Goal: Information Seeking & Learning: Learn about a topic

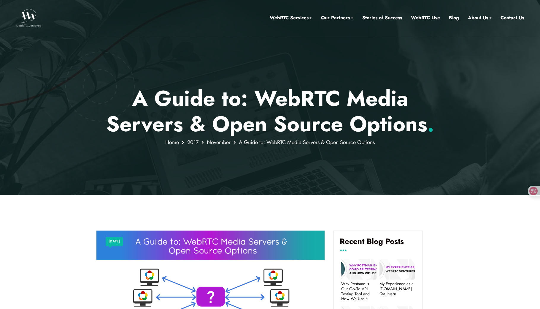
click at [230, 62] on div at bounding box center [270, 97] width 540 height 195
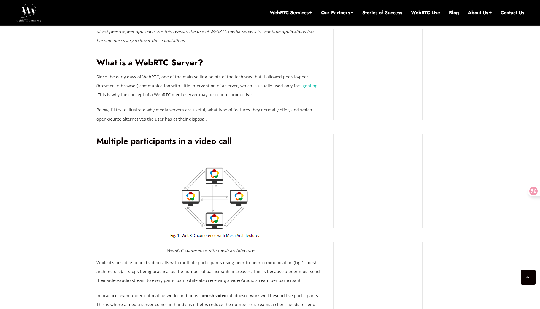
scroll to position [444, 0]
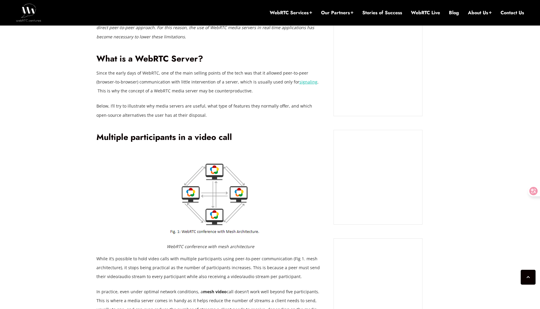
click at [232, 107] on span "Below, I’ll try to illustrate why media servers are useful, what type of featur…" at bounding box center [204, 110] width 216 height 15
click at [31, 17] on img at bounding box center [28, 13] width 25 height 18
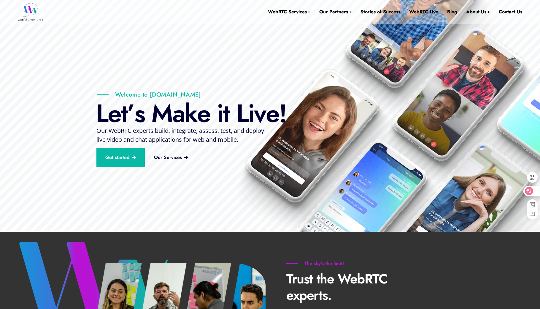
click at [532, 192] on icon at bounding box center [529, 191] width 8 height 8
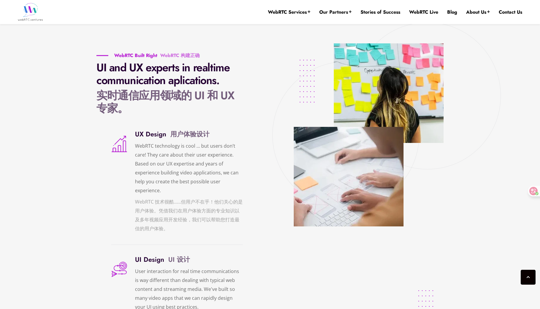
scroll to position [1261, 0]
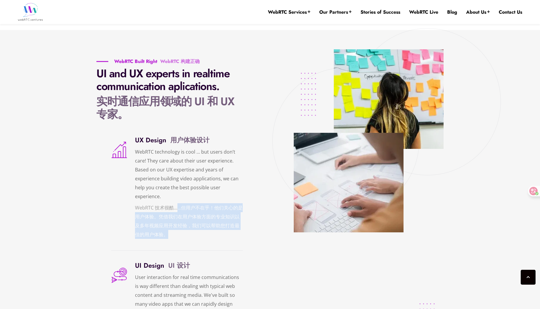
drag, startPoint x: 178, startPoint y: 207, endPoint x: 187, endPoint y: 233, distance: 26.9
click at [187, 233] on font "WebRTC 技术很酷……但用户不在乎！他们关心的是用户体验。凭借我们在用户体验方面的专业知识以及多年视频应用开发经验，我们可以帮助您打造最佳的用户体验。" at bounding box center [189, 221] width 108 height 36
click at [213, 232] on font "WebRTC 技术很酷……但用户不在乎！他们关心的是用户体验。凭借我们在用户体验方面的专业知识以及多年视频应用开发经验，我们可以帮助您打造最佳的用户体验。" at bounding box center [189, 221] width 108 height 36
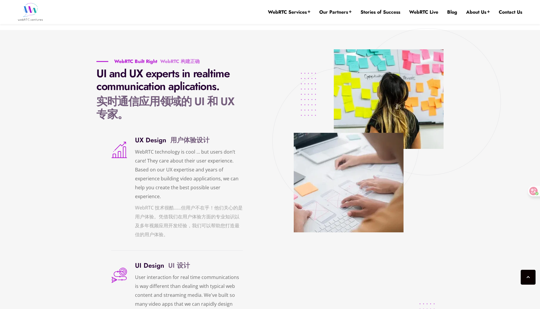
click at [150, 140] on h4 "UX Design 用户体验设计" at bounding box center [189, 139] width 108 height 9
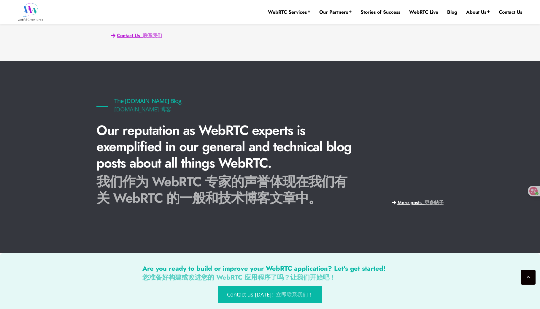
scroll to position [1556, 0]
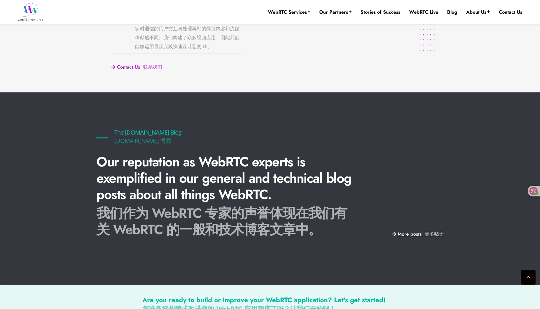
click at [243, 221] on font "我们作为 WebRTC 专家的声誉体现在我们有关 WebRTC 的一般和技术博客文章中。" at bounding box center [221, 221] width 251 height 36
click at [150, 132] on h6 "The WebRTC.ventures Blog WebRTC.ventures 博客" at bounding box center [147, 137] width 103 height 17
click at [407, 233] on span "More posts 更多帖子" at bounding box center [421, 233] width 46 height 5
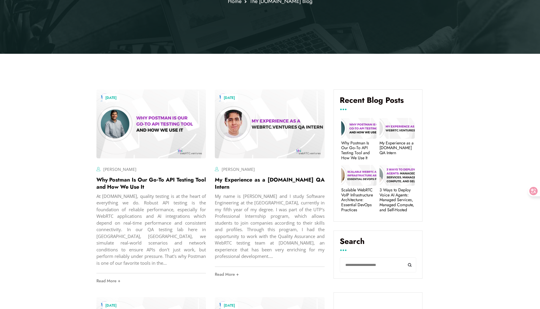
scroll to position [236, 0]
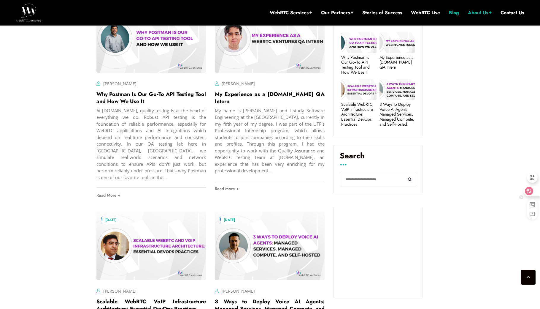
click at [531, 190] on icon at bounding box center [529, 191] width 6 height 6
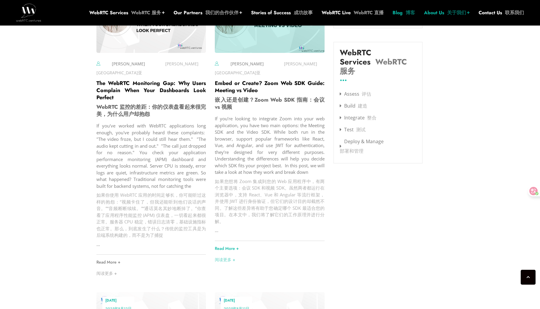
scroll to position [910, 0]
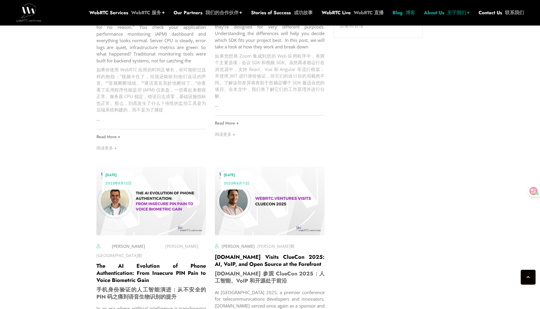
scroll to position [1129, 0]
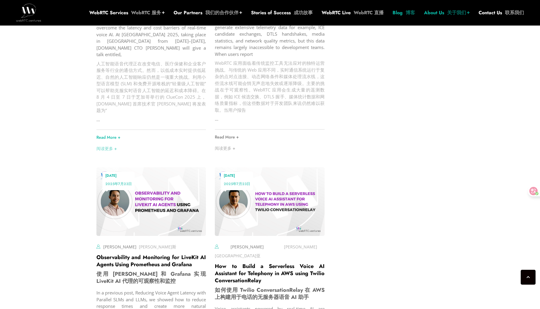
scroll to position [2268, 0]
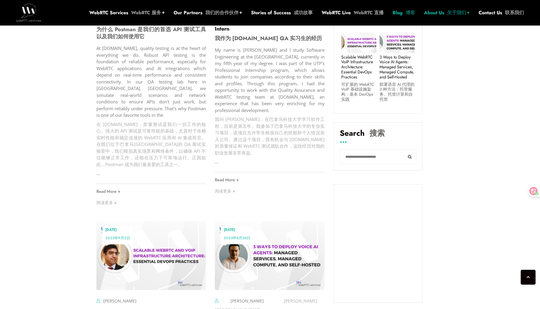
scroll to position [0, 0]
